Goal: Browse casually

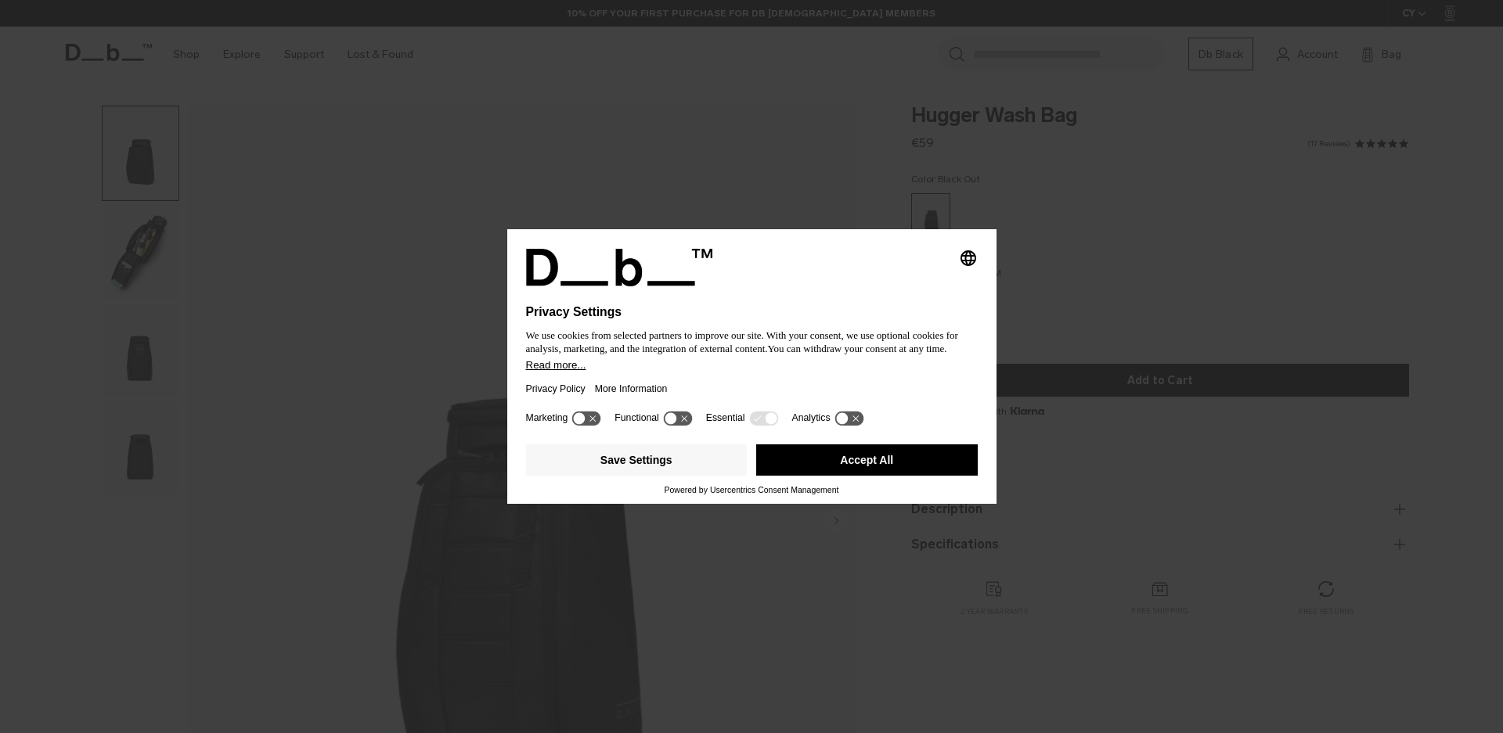
click at [845, 466] on button "Accept All" at bounding box center [866, 460] width 221 height 31
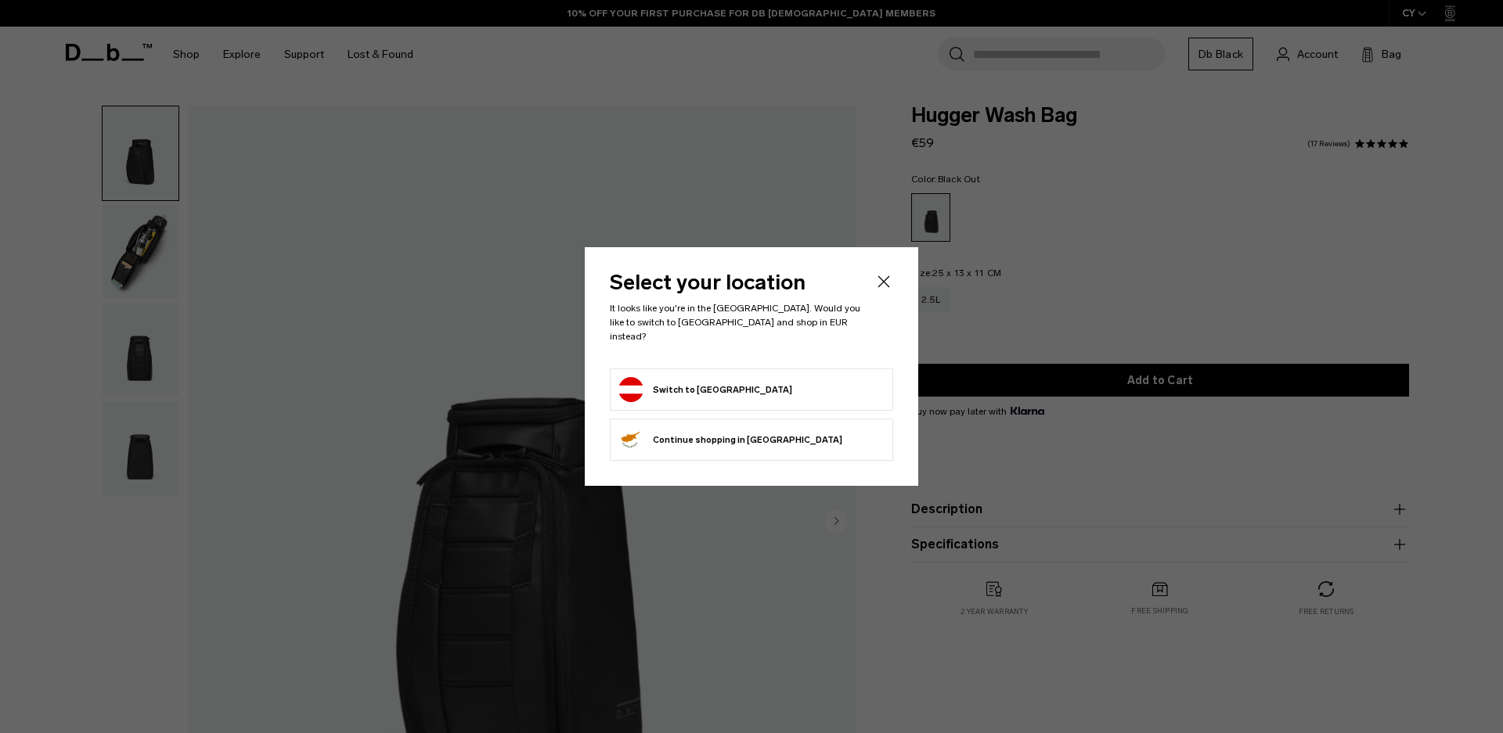
click at [779, 380] on form "Switch to [GEOGRAPHIC_DATA]" at bounding box center [751, 389] width 266 height 25
click at [59, 270] on div at bounding box center [751, 366] width 1503 height 733
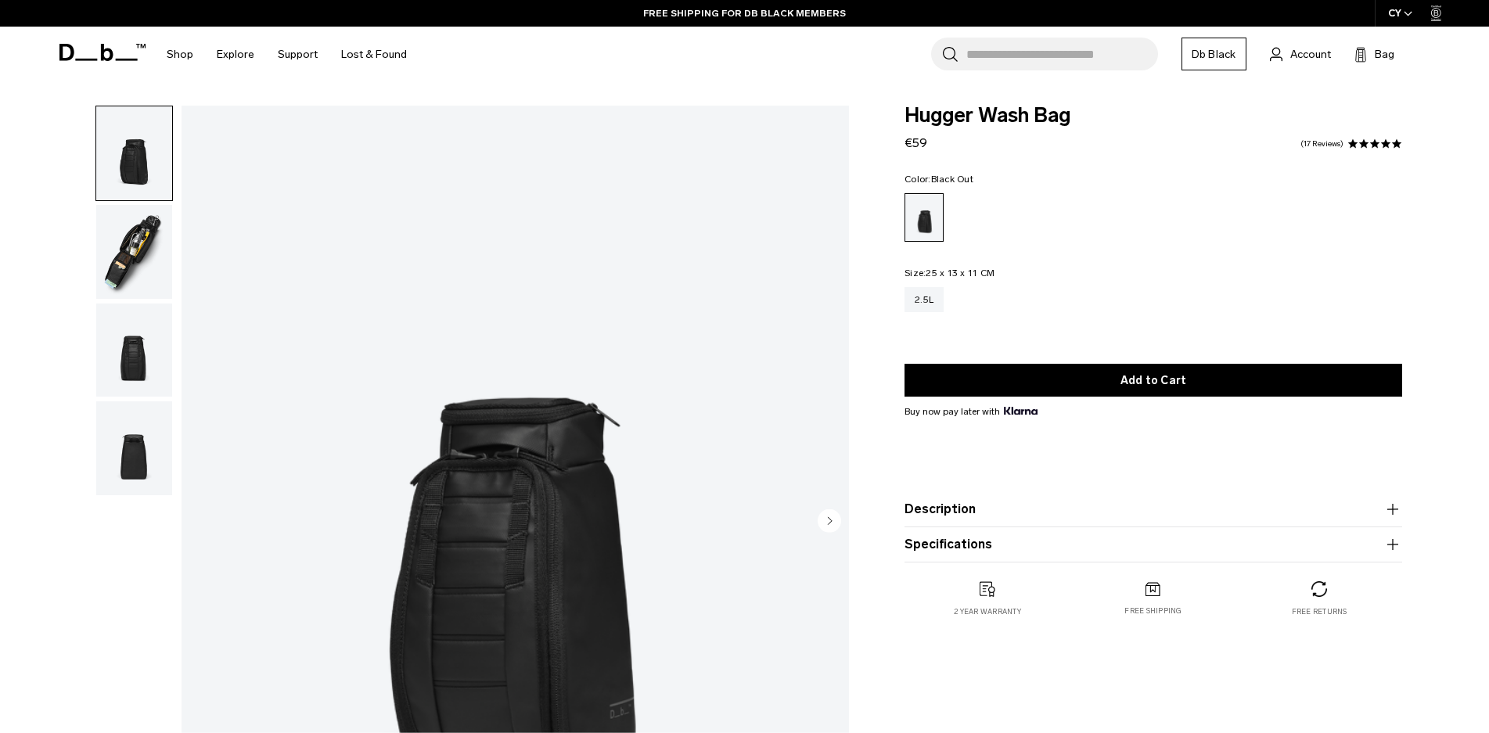
click at [133, 244] on img "button" at bounding box center [134, 252] width 76 height 94
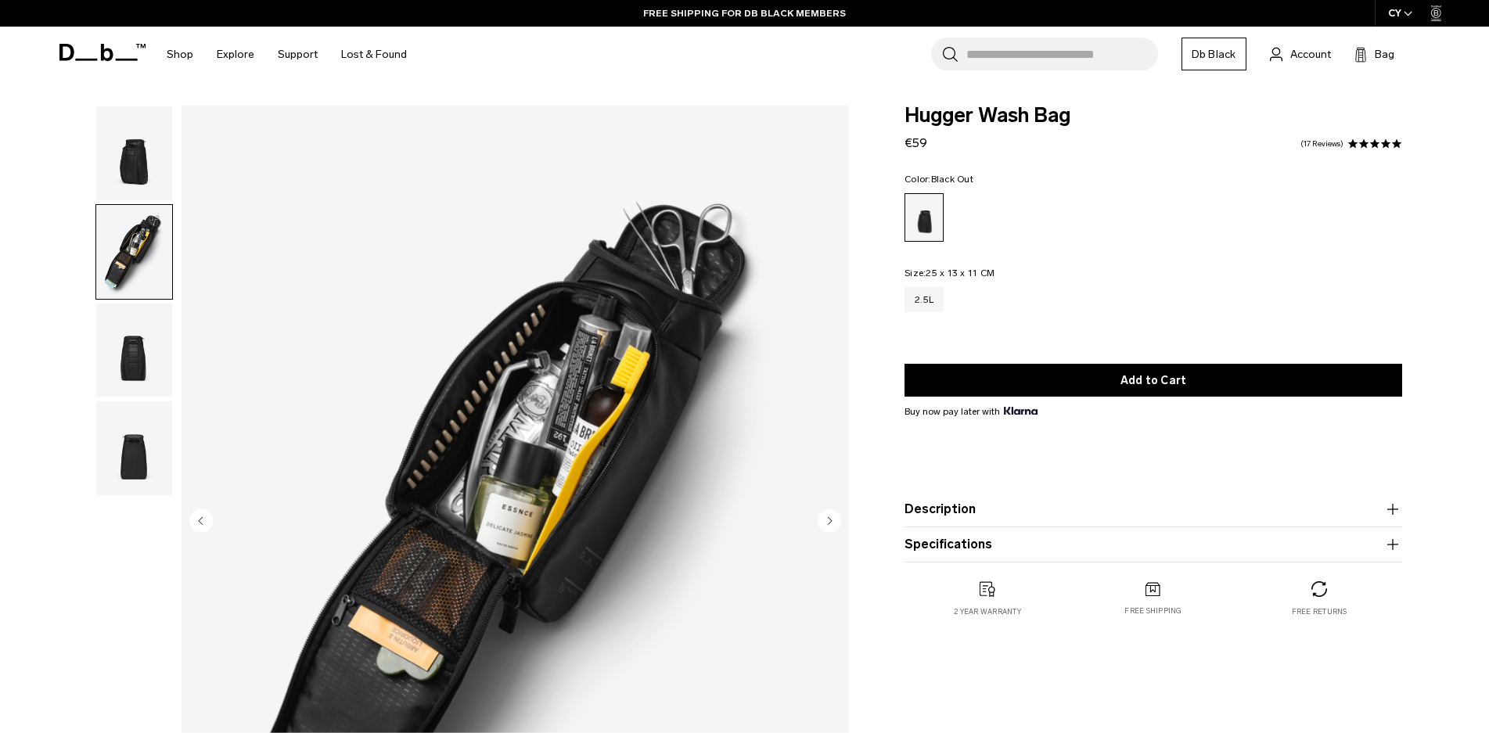
click at [140, 344] on img "button" at bounding box center [134, 351] width 76 height 94
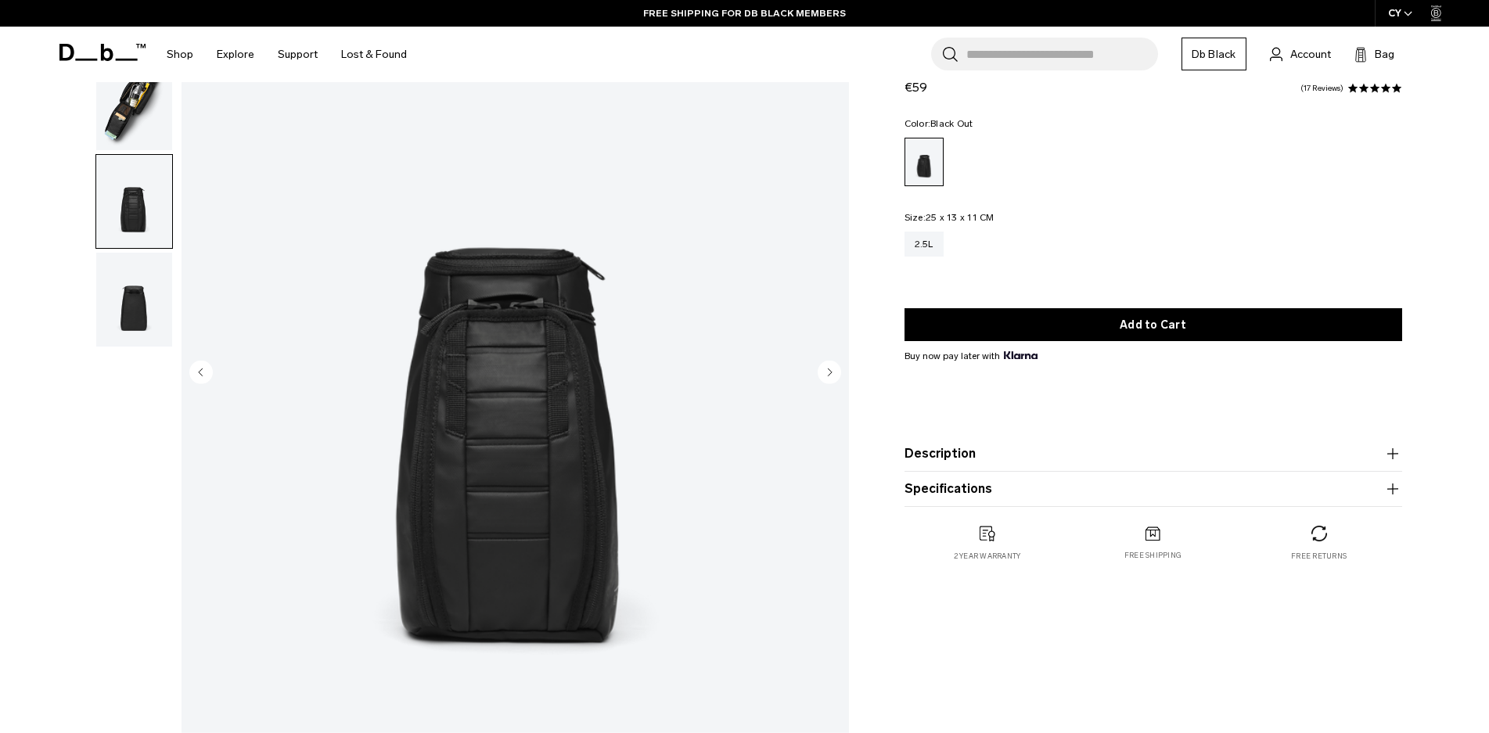
scroll to position [157, 0]
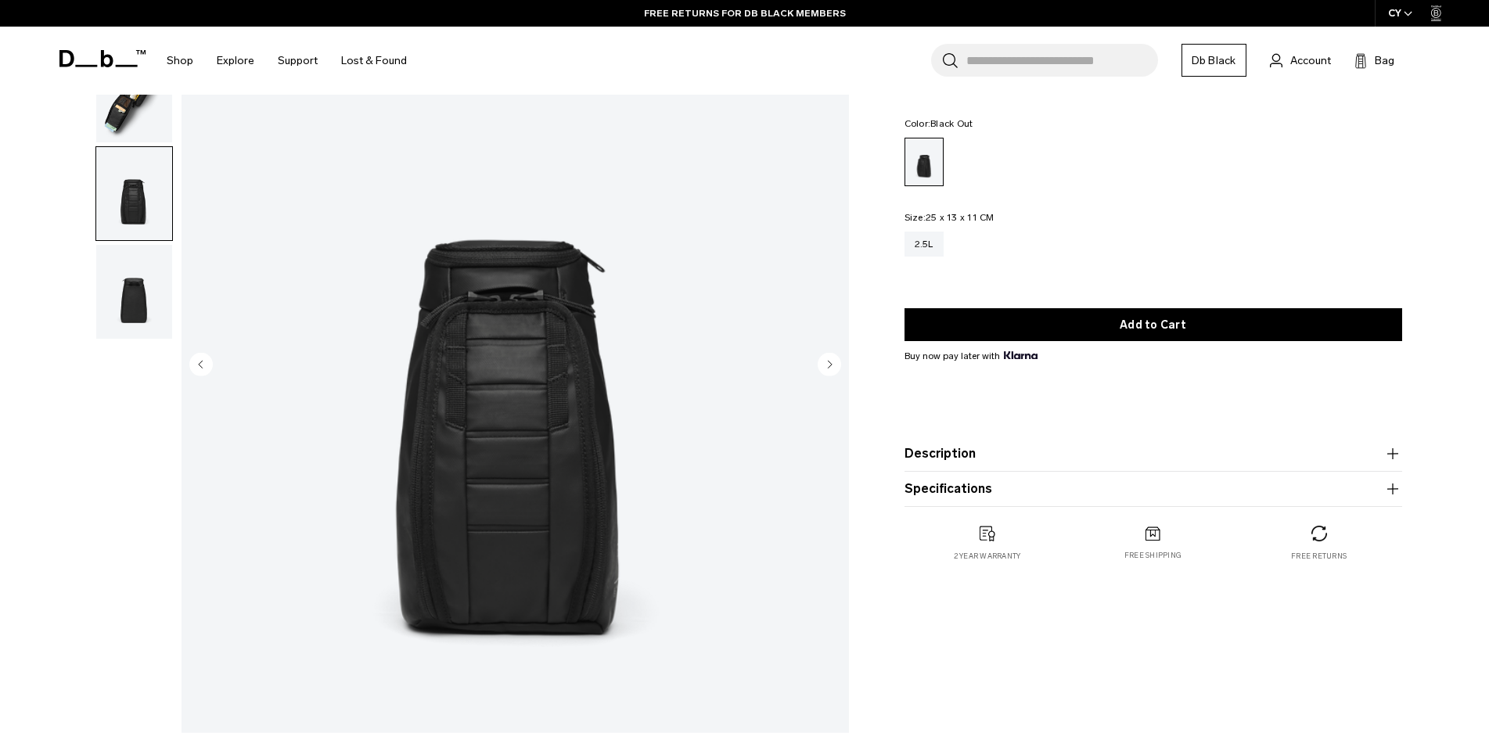
click at [139, 310] on img "button" at bounding box center [134, 292] width 76 height 94
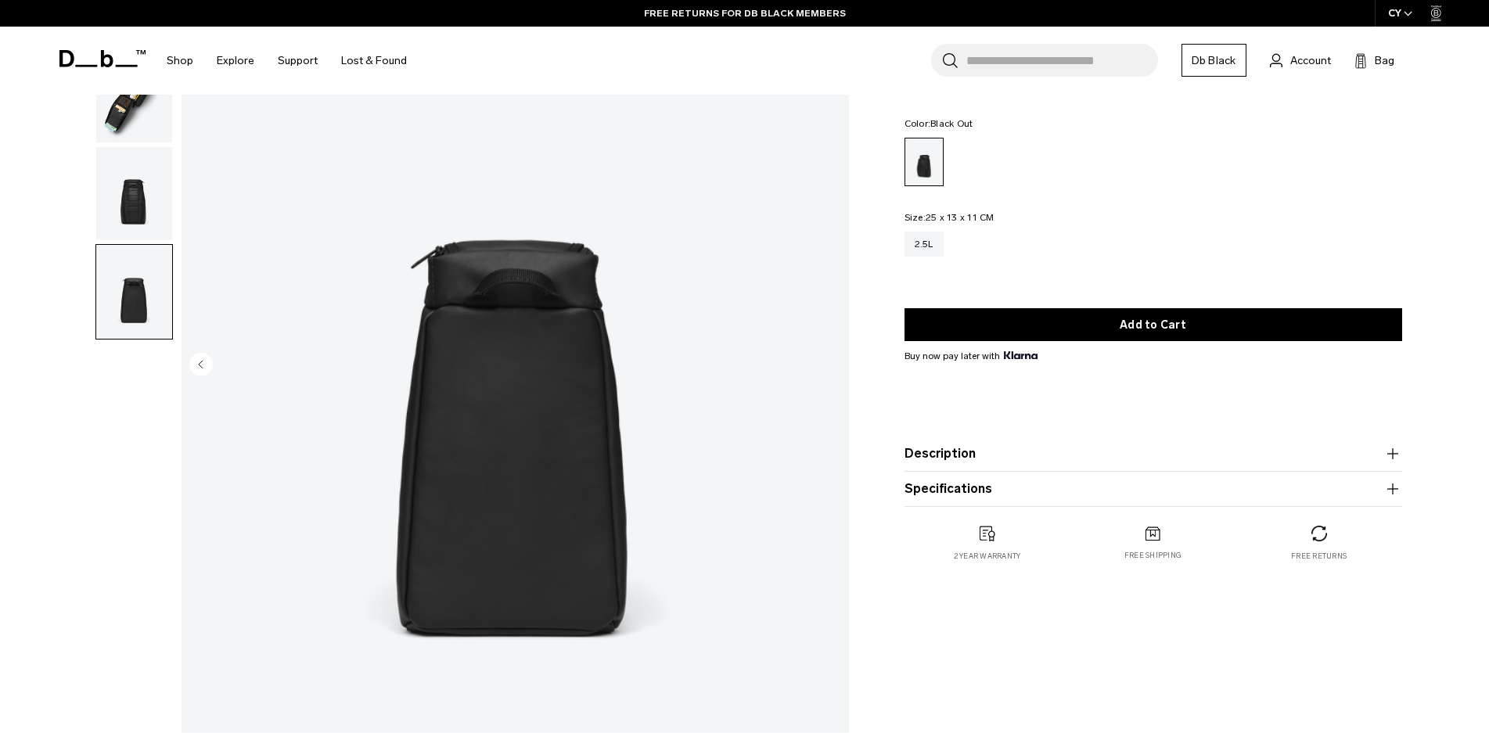
click at [139, 174] on img "button" at bounding box center [134, 194] width 76 height 94
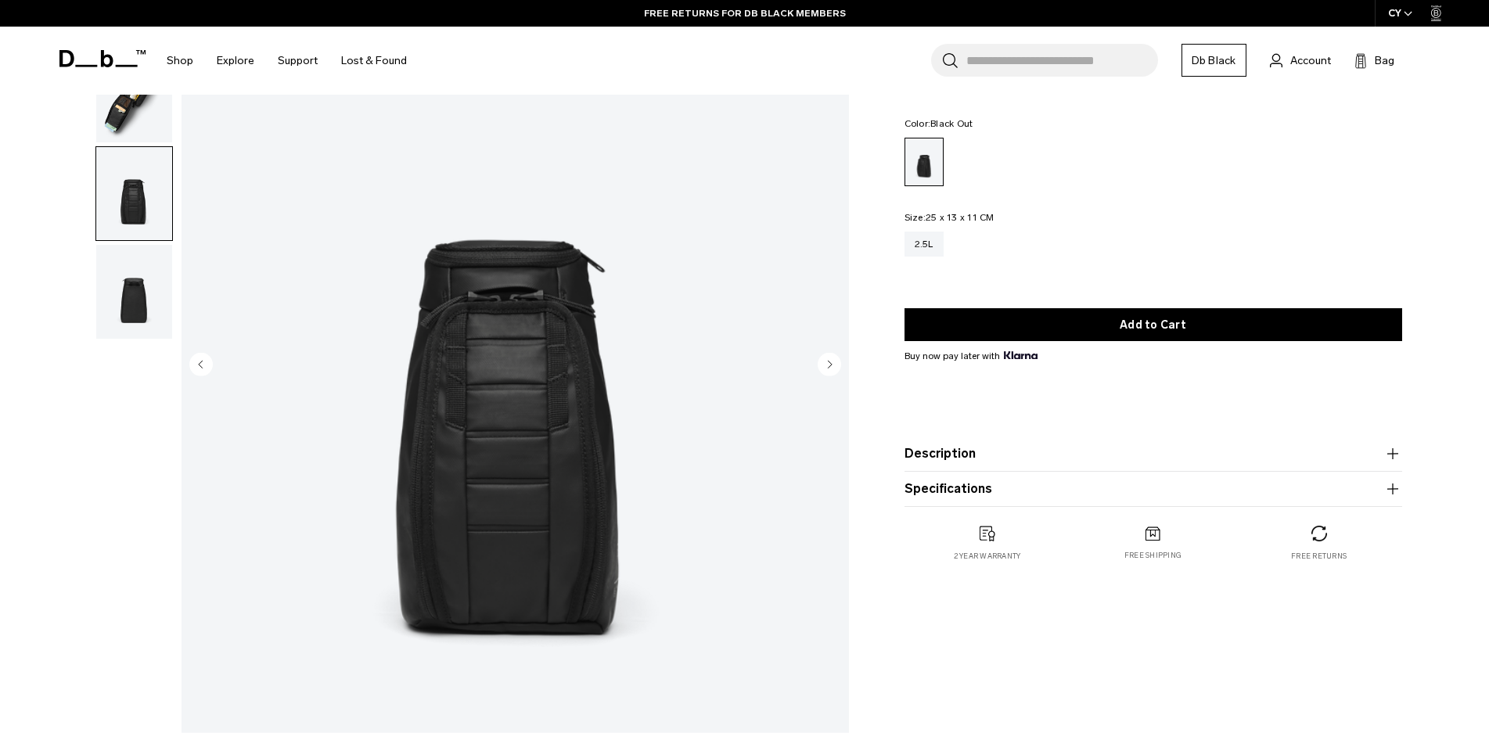
click at [139, 131] on img "button" at bounding box center [134, 96] width 76 height 94
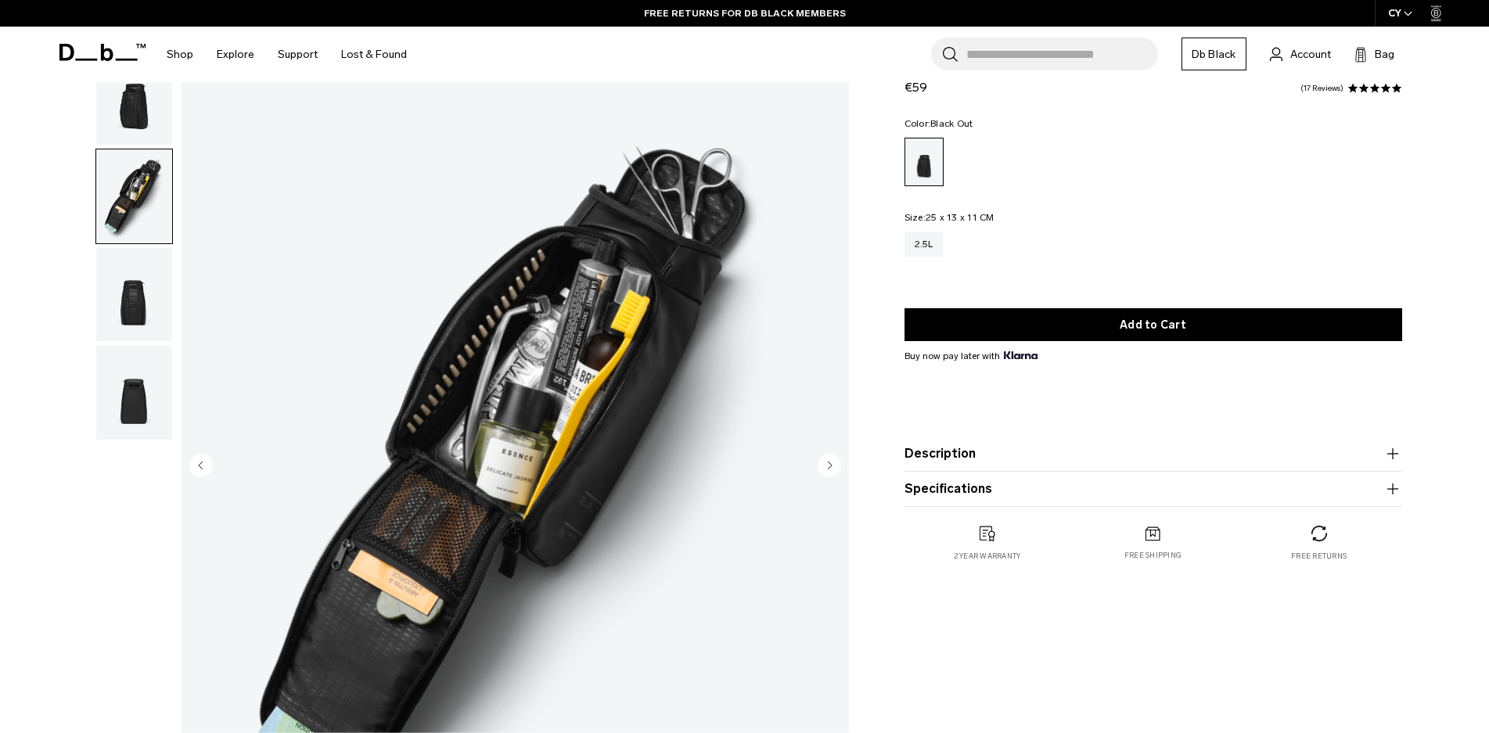
scroll to position [0, 0]
